Goal: Task Accomplishment & Management: Manage account settings

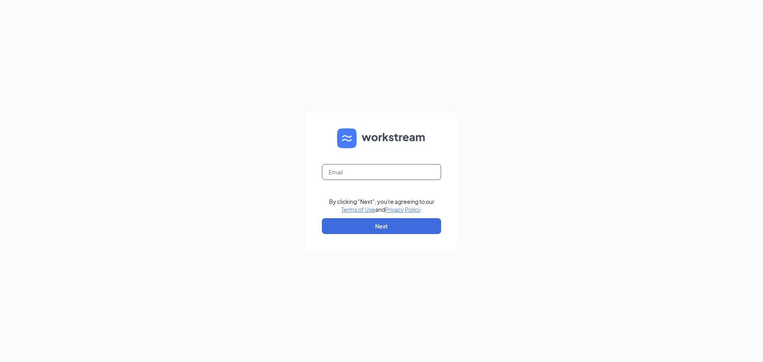
click at [405, 169] on input "text" at bounding box center [381, 172] width 119 height 16
type input "b"
type input "Baileedubs123@gmail.com"
click at [394, 224] on button "Next" at bounding box center [381, 226] width 119 height 16
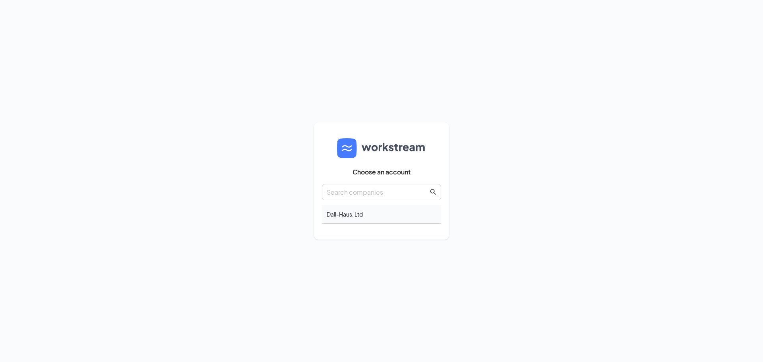
click at [382, 215] on div "Dall-Haus, Ltd" at bounding box center [381, 214] width 119 height 19
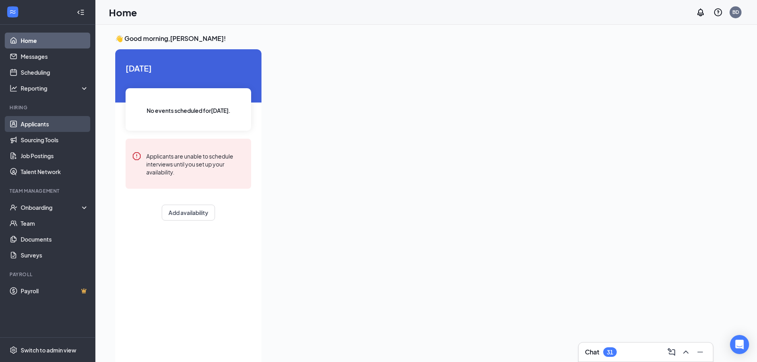
click at [46, 126] on link "Applicants" at bounding box center [55, 124] width 68 height 16
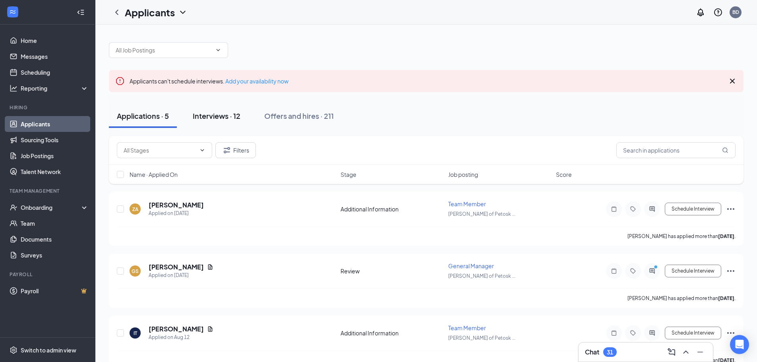
click at [231, 117] on div "Interviews · 12" at bounding box center [217, 116] width 48 height 10
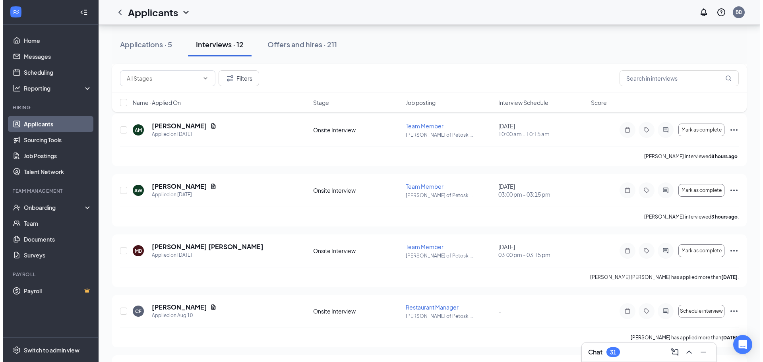
scroll to position [477, 0]
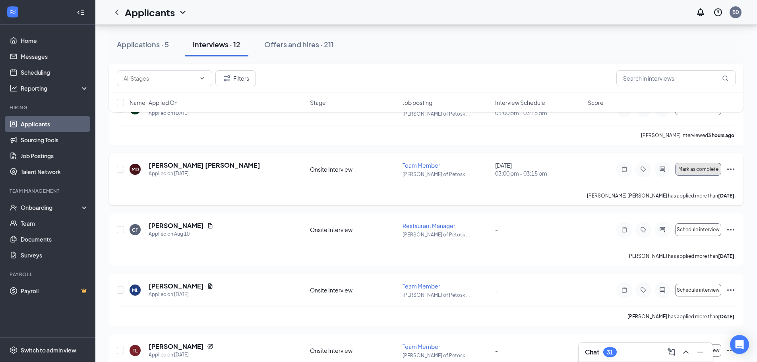
click at [691, 167] on span "Mark as complete" at bounding box center [699, 170] width 40 height 6
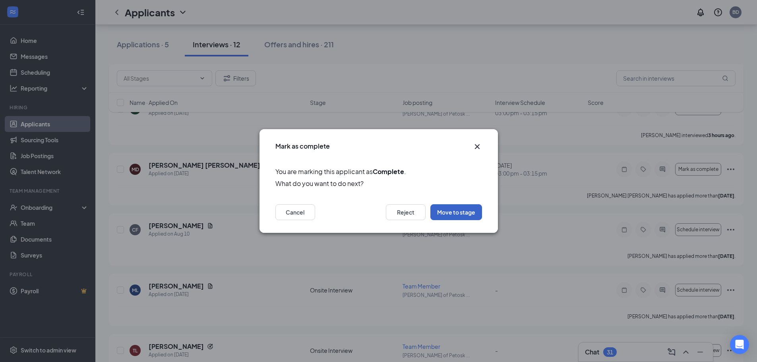
click at [466, 211] on button "Move to stage" at bounding box center [457, 212] width 52 height 16
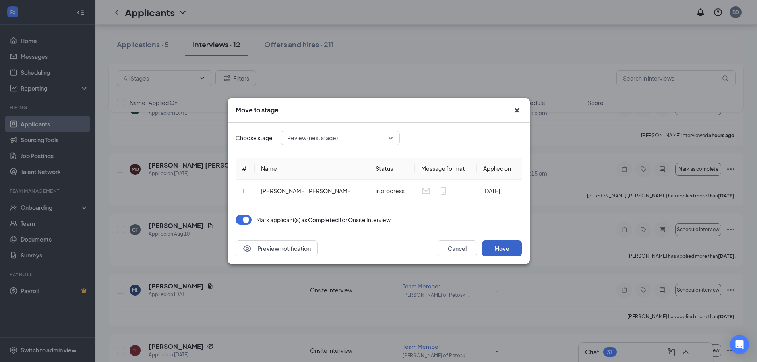
click at [512, 247] on button "Move" at bounding box center [502, 249] width 40 height 16
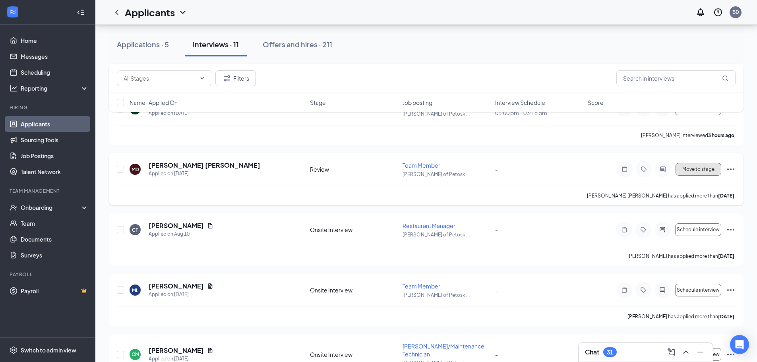
click at [706, 163] on button "Move to stage" at bounding box center [699, 169] width 46 height 13
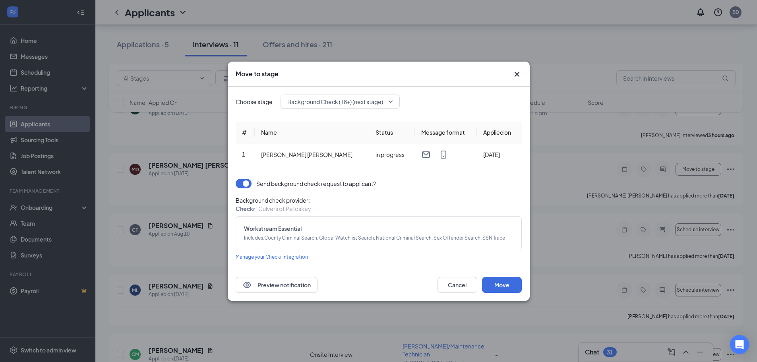
click at [140, 287] on div "Move to stage Choose stage: Background Check (18+) (next stage) # Name Status M…" at bounding box center [378, 181] width 757 height 362
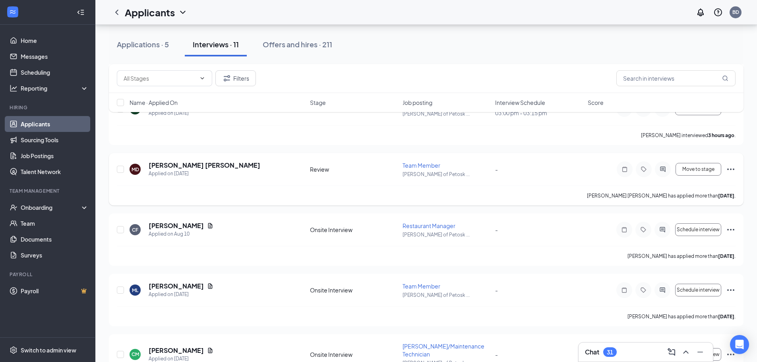
click at [139, 164] on div "MD" at bounding box center [135, 169] width 11 height 11
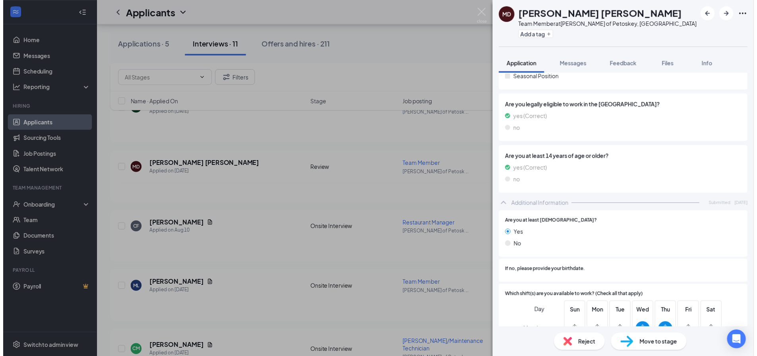
scroll to position [199, 0]
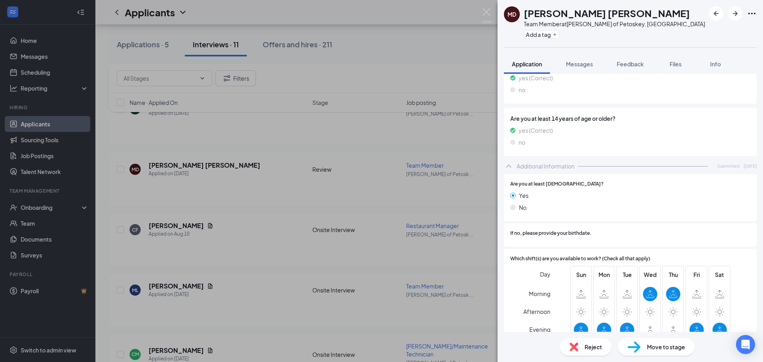
click at [420, 233] on div "MD [PERSON_NAME] [PERSON_NAME] Team Member at [PERSON_NAME] of Petoskey, [GEOGR…" at bounding box center [381, 181] width 763 height 362
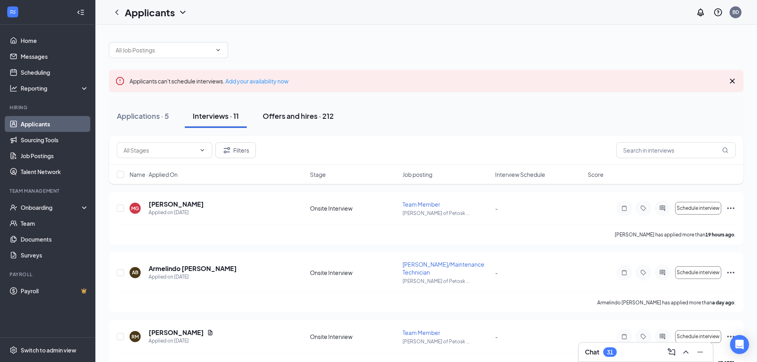
click at [297, 117] on div "Offers and hires · 212" at bounding box center [298, 116] width 71 height 10
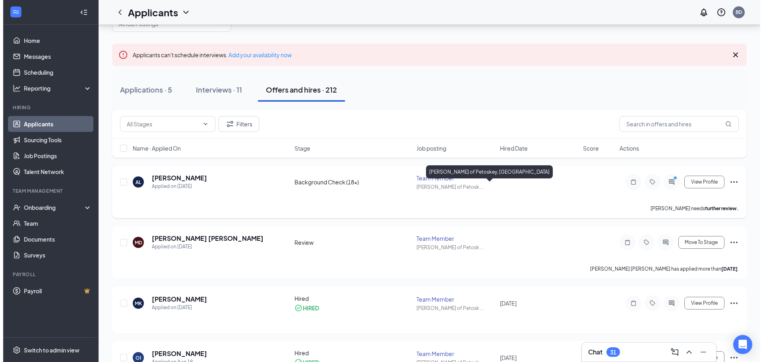
scroll to position [40, 0]
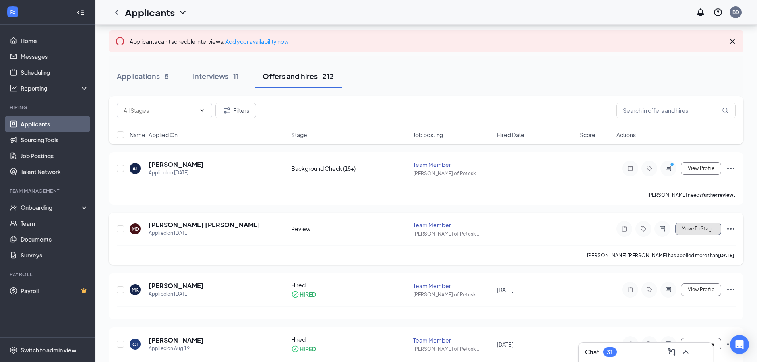
click at [699, 227] on span "Move To Stage" at bounding box center [698, 229] width 33 height 6
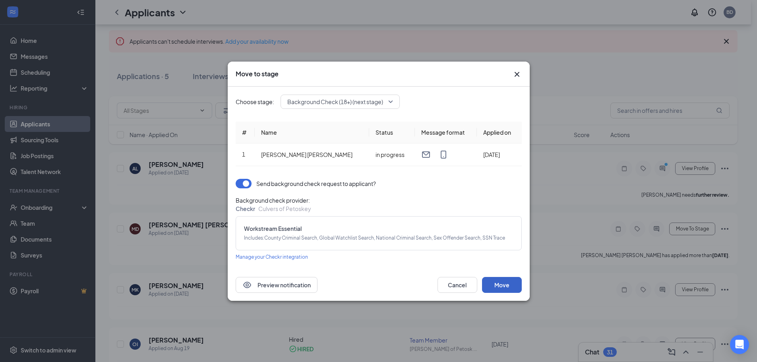
click at [512, 283] on button "Move" at bounding box center [502, 285] width 40 height 16
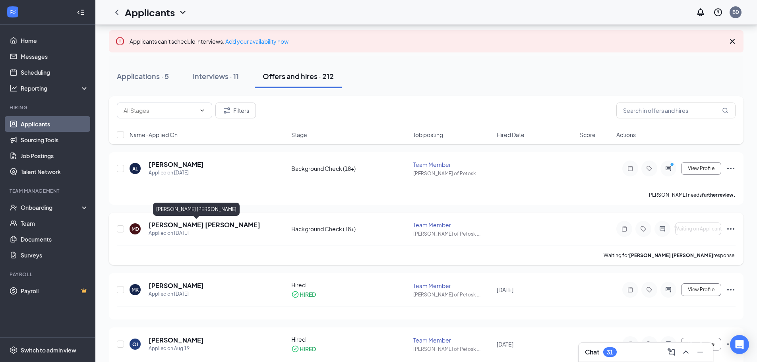
click at [165, 227] on h5 "[PERSON_NAME] [PERSON_NAME]" at bounding box center [205, 225] width 112 height 9
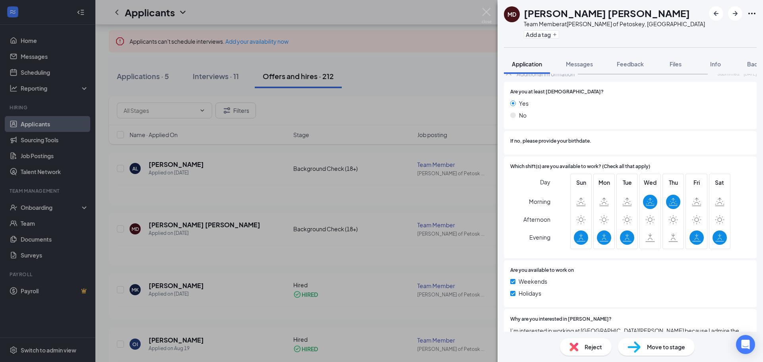
scroll to position [429, 0]
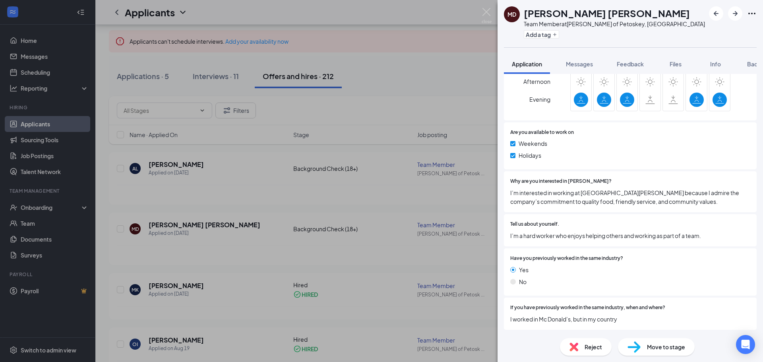
click at [671, 344] on span "Move to stage" at bounding box center [666, 347] width 38 height 9
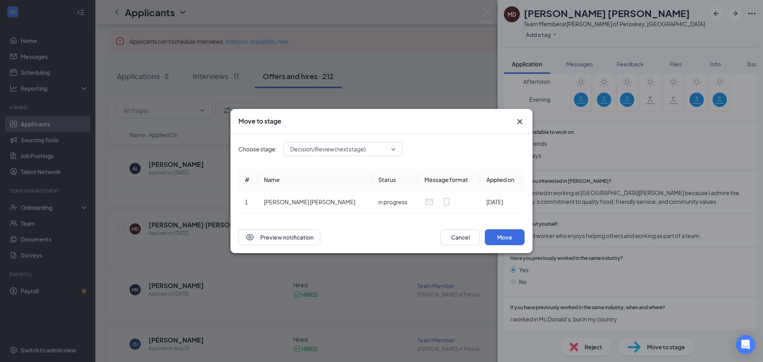
scroll to position [426, 0]
click at [381, 145] on span "Decision/Review (next stage)" at bounding box center [339, 149] width 99 height 12
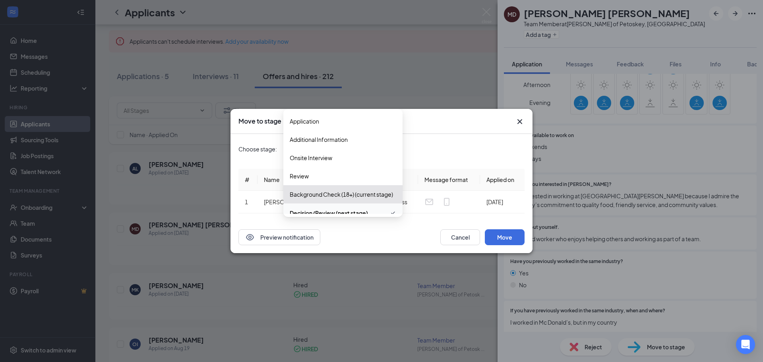
scroll to position [9, 0]
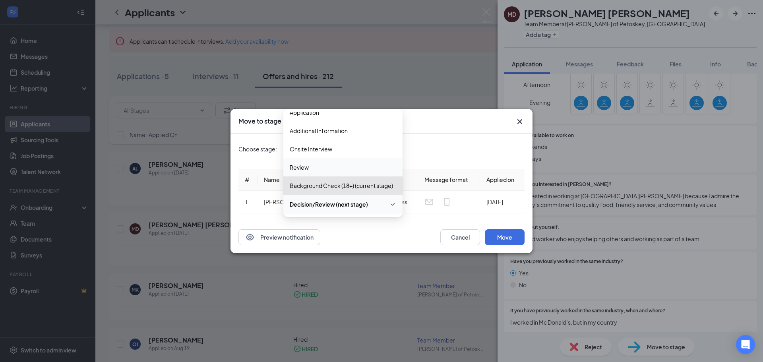
click at [452, 162] on div "Choose stage: Decision/Review (next stage) 4032112 4034715 4032113 Application …" at bounding box center [382, 177] width 286 height 87
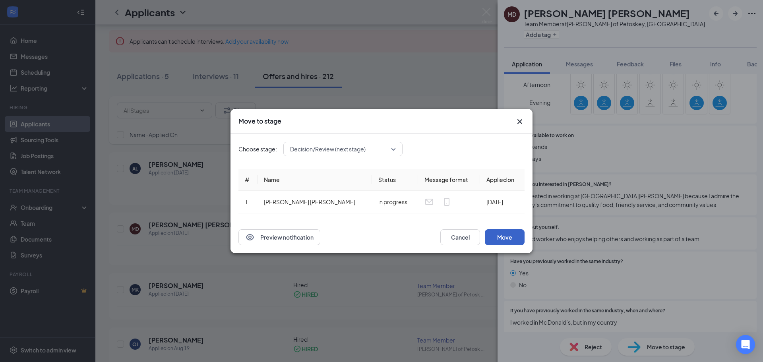
click at [505, 238] on button "Move" at bounding box center [505, 237] width 40 height 16
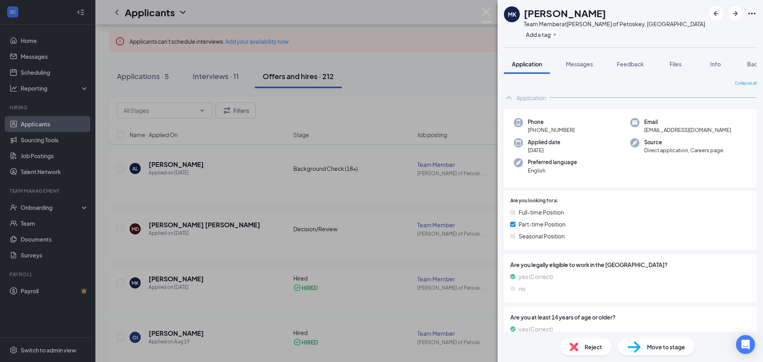
click at [638, 343] on img at bounding box center [634, 348] width 13 height 12
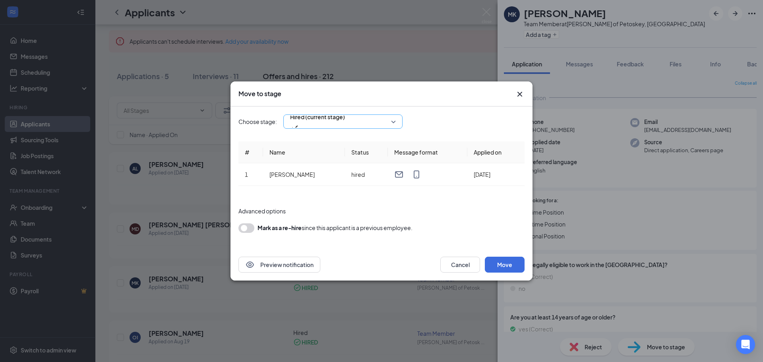
click at [397, 120] on div "Hired (current stage)" at bounding box center [342, 121] width 119 height 14
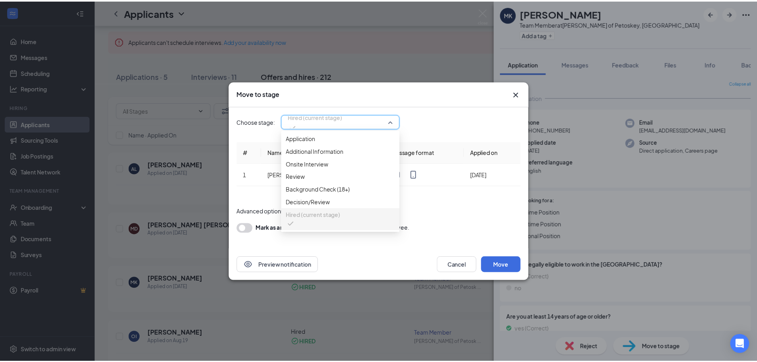
scroll to position [27, 0]
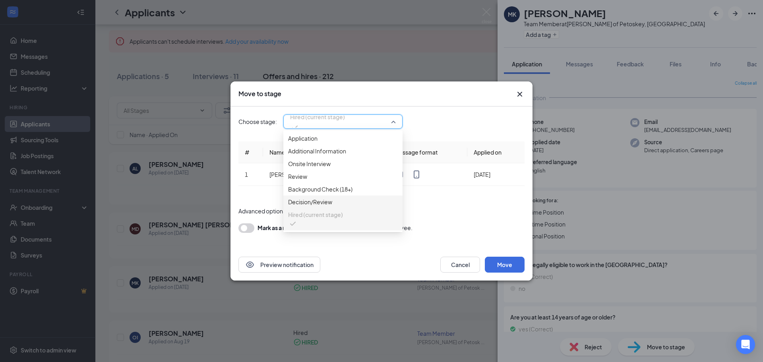
click at [451, 222] on form "Advanced options Mark as a re-hire since this applicant is a previous employee." at bounding box center [382, 220] width 286 height 42
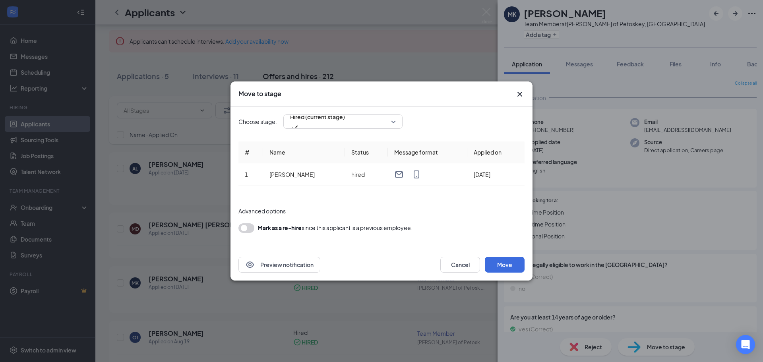
click at [524, 88] on div "Move to stage" at bounding box center [382, 94] width 302 height 25
click at [517, 96] on icon "Cross" at bounding box center [520, 94] width 10 height 10
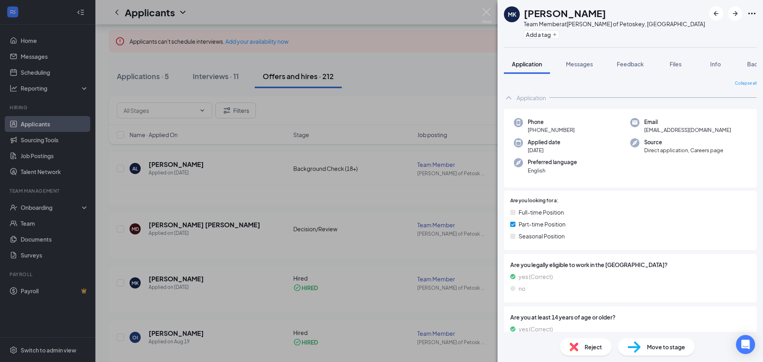
click at [362, 118] on div "[PERSON_NAME] [PERSON_NAME] Team Member at [PERSON_NAME] of Petoskey, [GEOGRAPH…" at bounding box center [381, 181] width 763 height 362
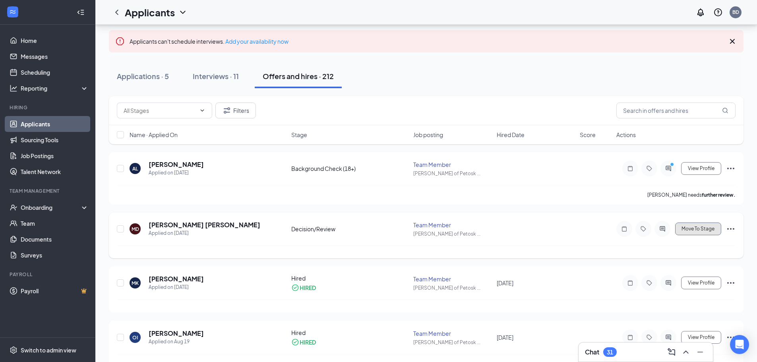
click at [687, 229] on span "Move To Stage" at bounding box center [698, 229] width 33 height 6
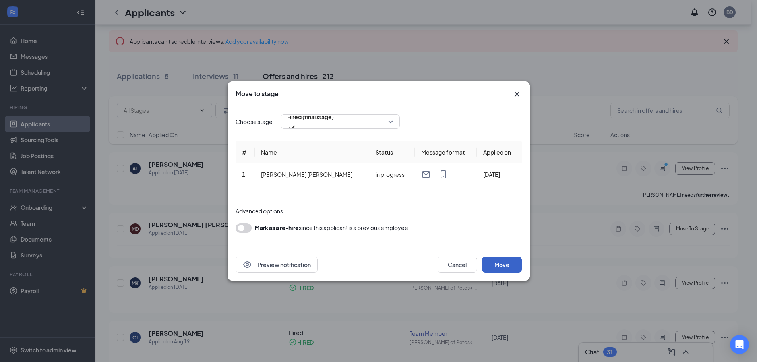
click at [505, 265] on button "Move" at bounding box center [502, 265] width 40 height 16
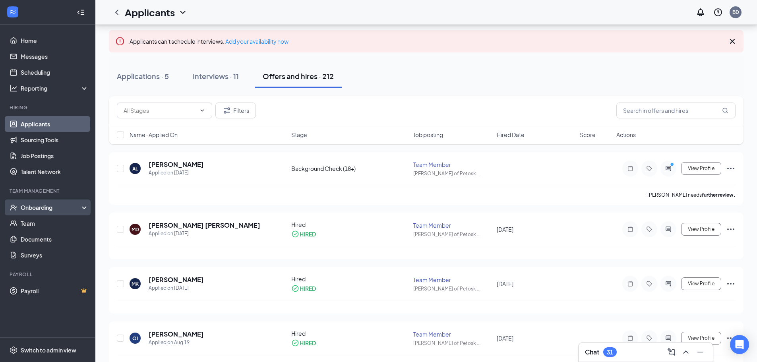
click at [41, 213] on div "Onboarding" at bounding box center [47, 208] width 95 height 16
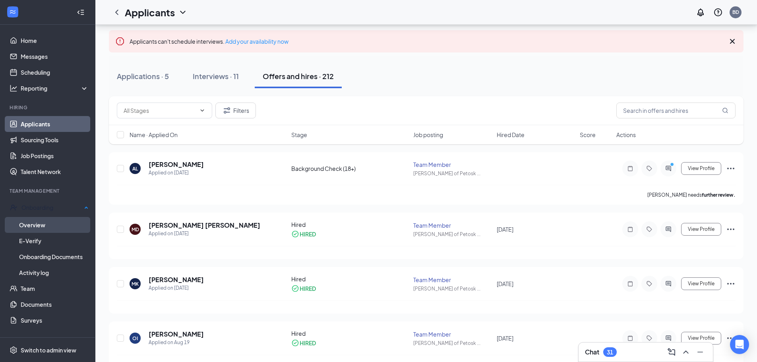
click at [41, 221] on link "Overview" at bounding box center [54, 225] width 70 height 16
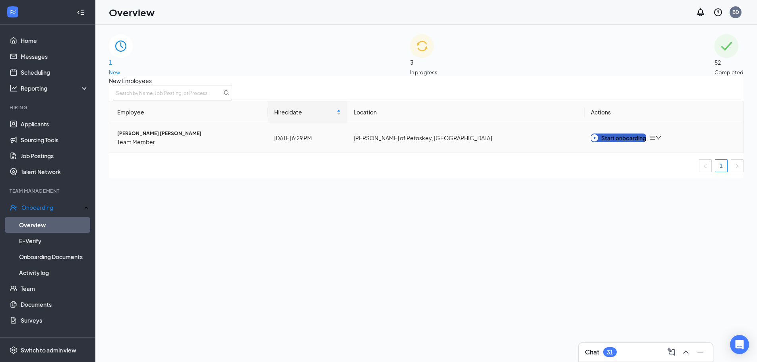
click at [620, 142] on div "Start onboarding" at bounding box center [618, 138] width 55 height 9
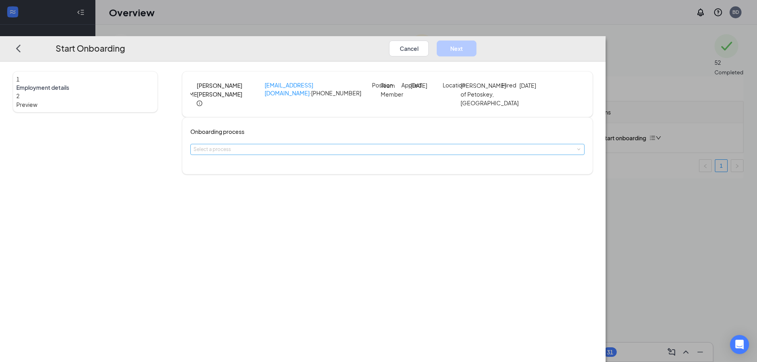
click at [362, 153] on div "Select a process" at bounding box center [386, 150] width 384 height 8
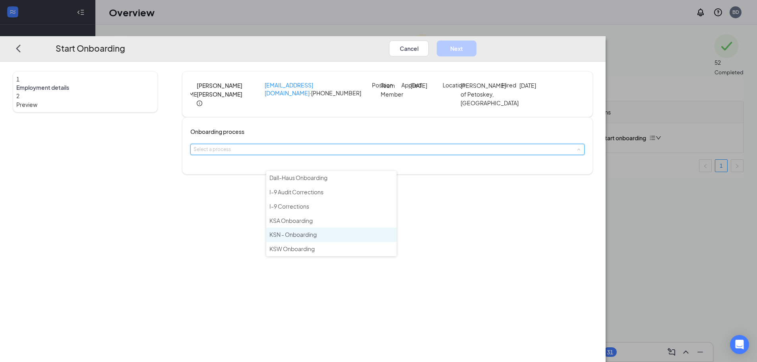
click at [338, 236] on li "KSN - Onboarding" at bounding box center [331, 235] width 130 height 14
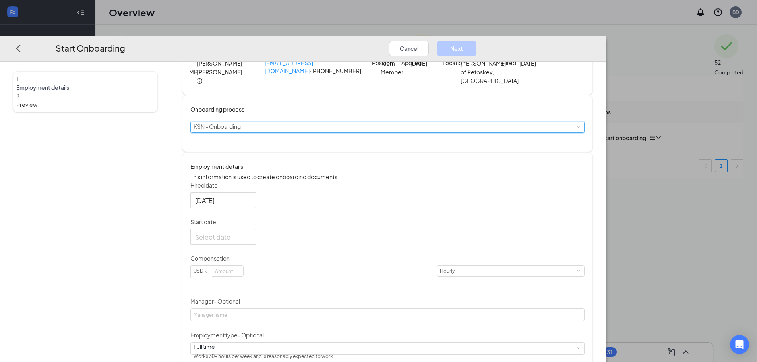
scroll to position [40, 0]
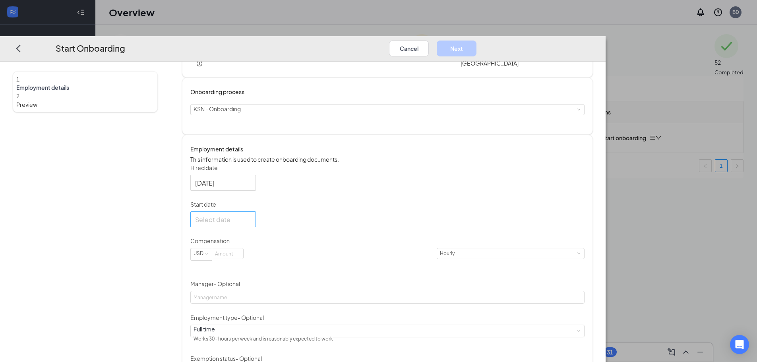
click at [251, 225] on div at bounding box center [223, 220] width 56 height 10
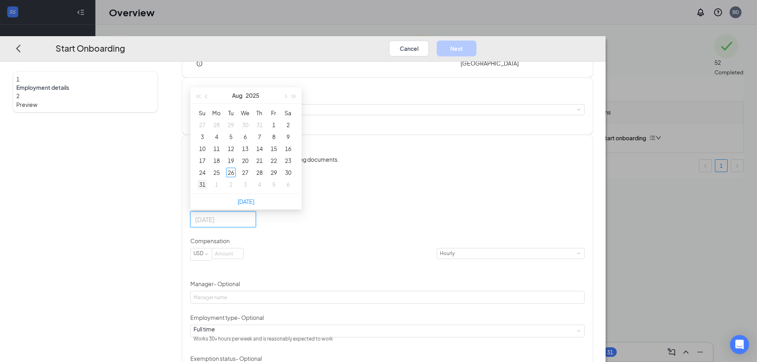
type input "[DATE]"
click at [207, 189] on div "31" at bounding box center [203, 185] width 10 height 10
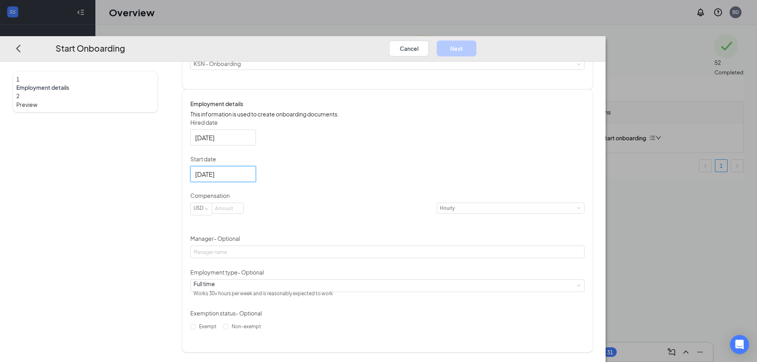
scroll to position [104, 0]
click at [243, 213] on input at bounding box center [227, 208] width 31 height 10
type input "16"
click at [355, 254] on input "Manager - Optional" at bounding box center [387, 252] width 394 height 13
type input "Bailee"
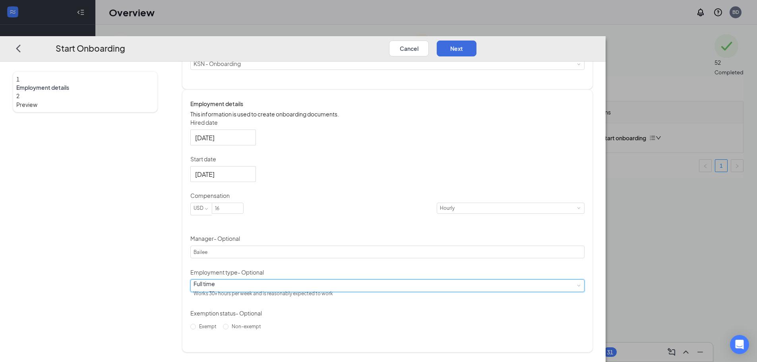
click at [344, 290] on div "Full time Works 30+ hours per week and is reasonably expected to work" at bounding box center [388, 286] width 388 height 12
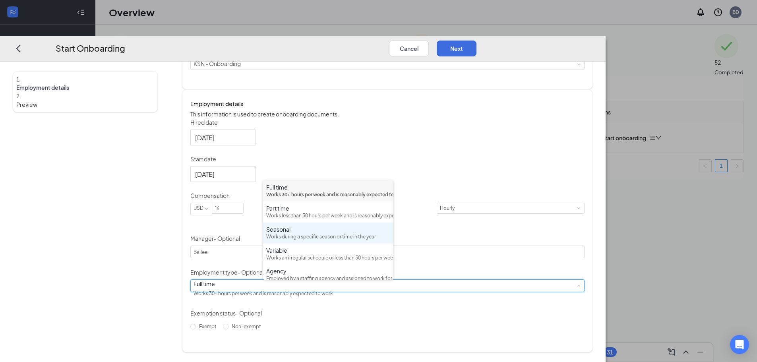
click at [304, 241] on div "Works during a specific season or time in the year" at bounding box center [328, 237] width 124 height 8
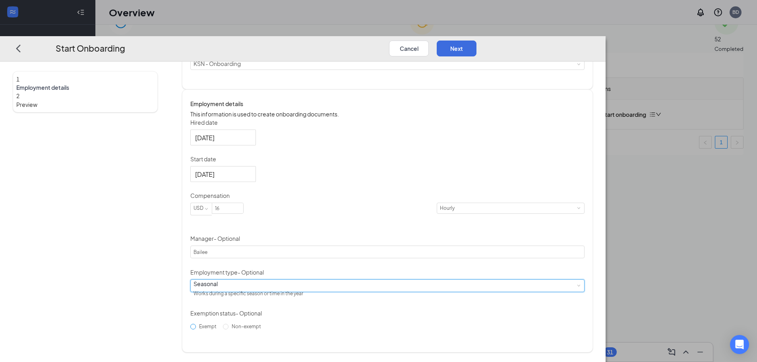
scroll to position [36, 0]
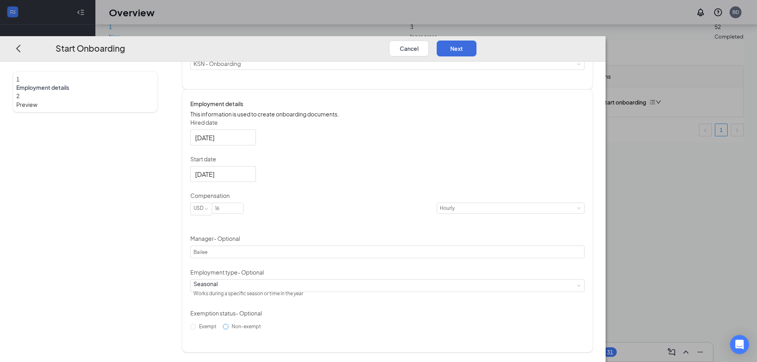
click at [229, 330] on input "Non-exempt" at bounding box center [226, 327] width 6 height 6
radio input "true"
click at [477, 41] on button "Next" at bounding box center [457, 49] width 40 height 16
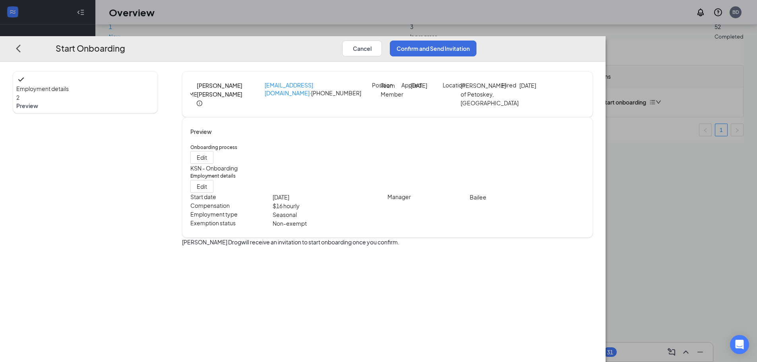
scroll to position [0, 0]
click at [477, 41] on button "Confirm and Send Invitation" at bounding box center [433, 49] width 87 height 16
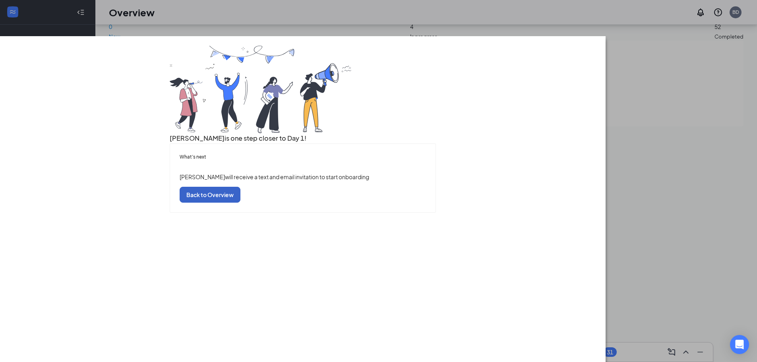
click at [241, 203] on button "Back to Overview" at bounding box center [210, 195] width 61 height 16
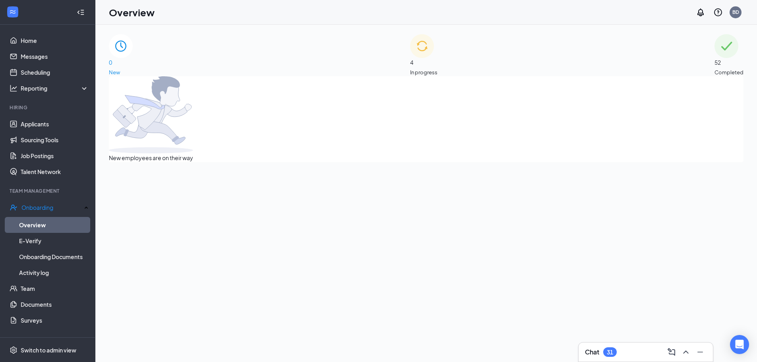
click at [438, 58] on div "4 In progress" at bounding box center [423, 55] width 27 height 42
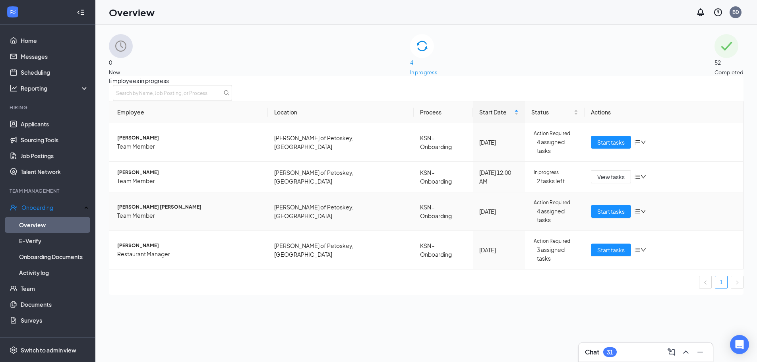
click at [151, 205] on span "[PERSON_NAME] [PERSON_NAME]" at bounding box center [189, 207] width 144 height 8
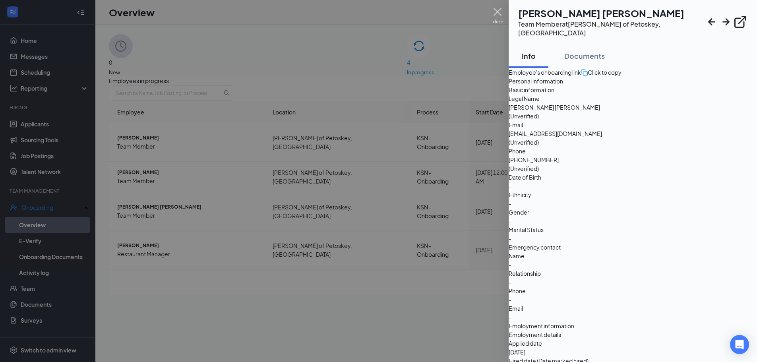
click at [499, 12] on img at bounding box center [498, 16] width 10 height 16
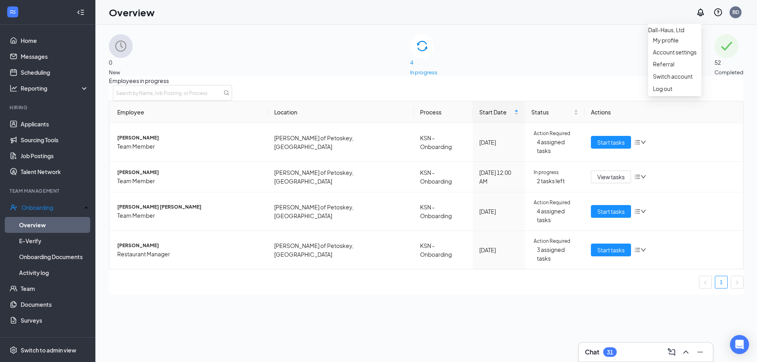
click at [736, 10] on div "BD" at bounding box center [736, 12] width 7 height 7
click at [683, 95] on li "Log out" at bounding box center [674, 89] width 53 height 12
